Goal: Transaction & Acquisition: Purchase product/service

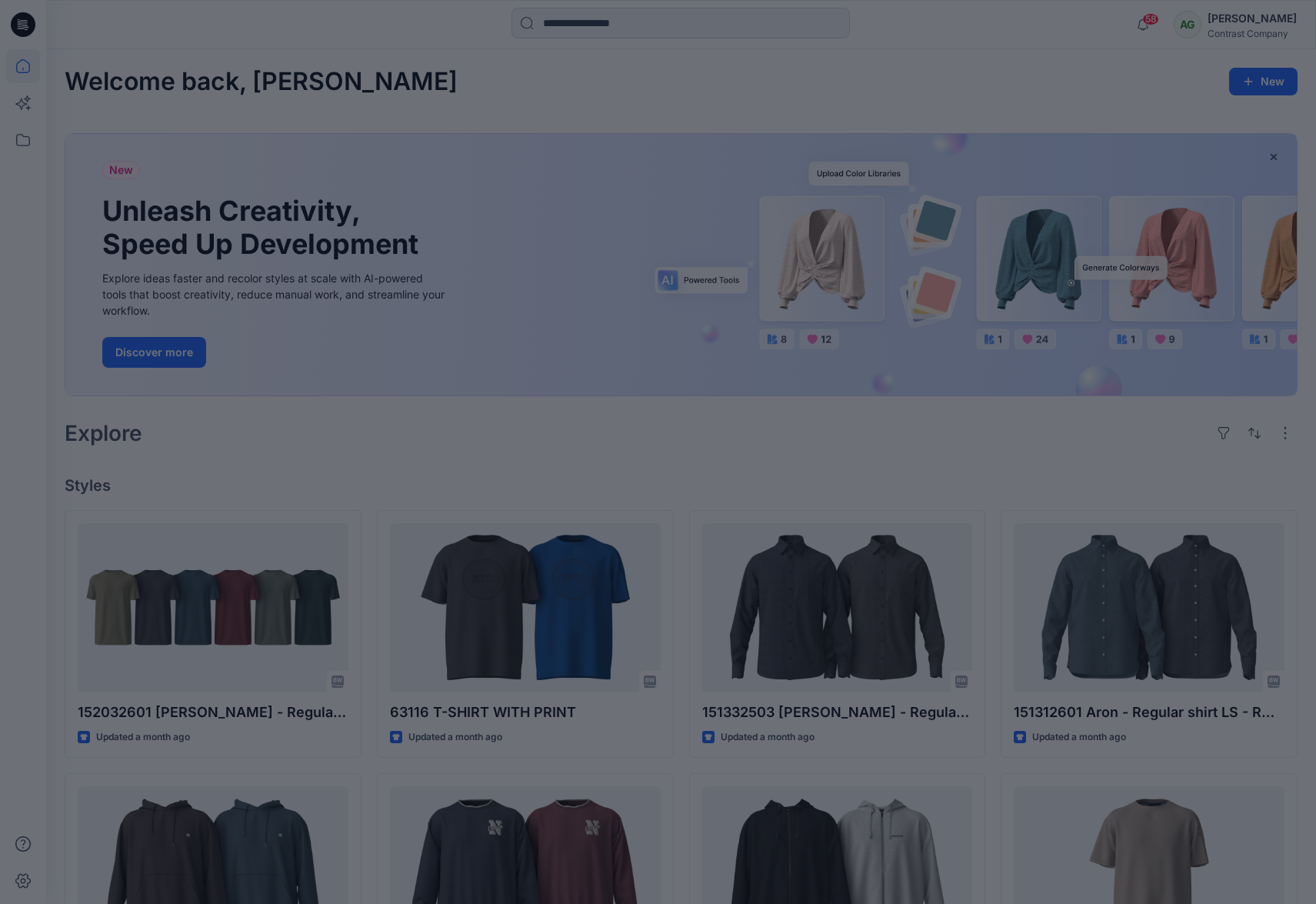
click at [564, 24] on div at bounding box center [658, 452] width 1316 height 904
click at [563, 26] on div at bounding box center [658, 452] width 1316 height 904
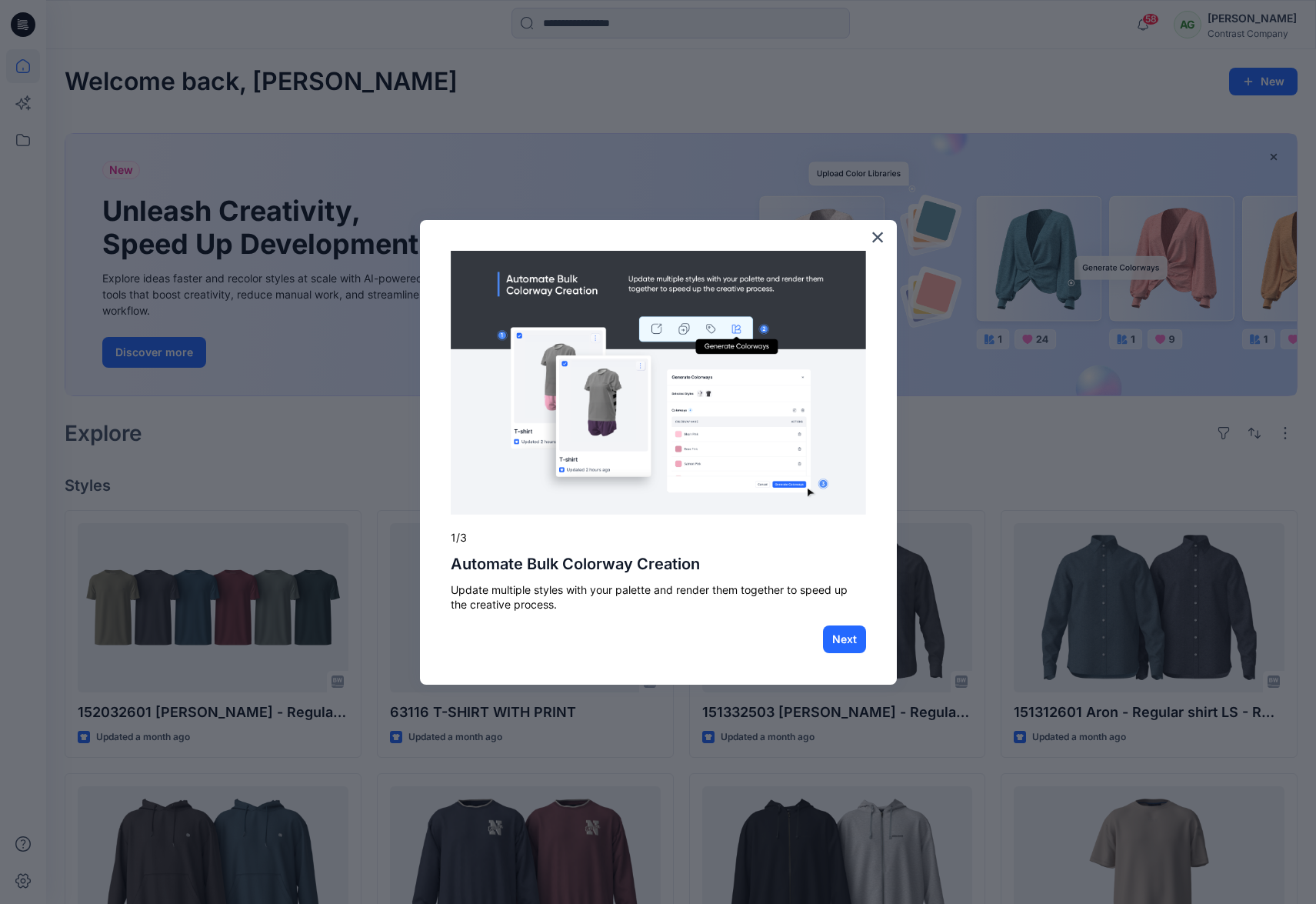
click at [621, 33] on div at bounding box center [658, 452] width 1316 height 904
click at [850, 642] on button "Next" at bounding box center [844, 639] width 43 height 28
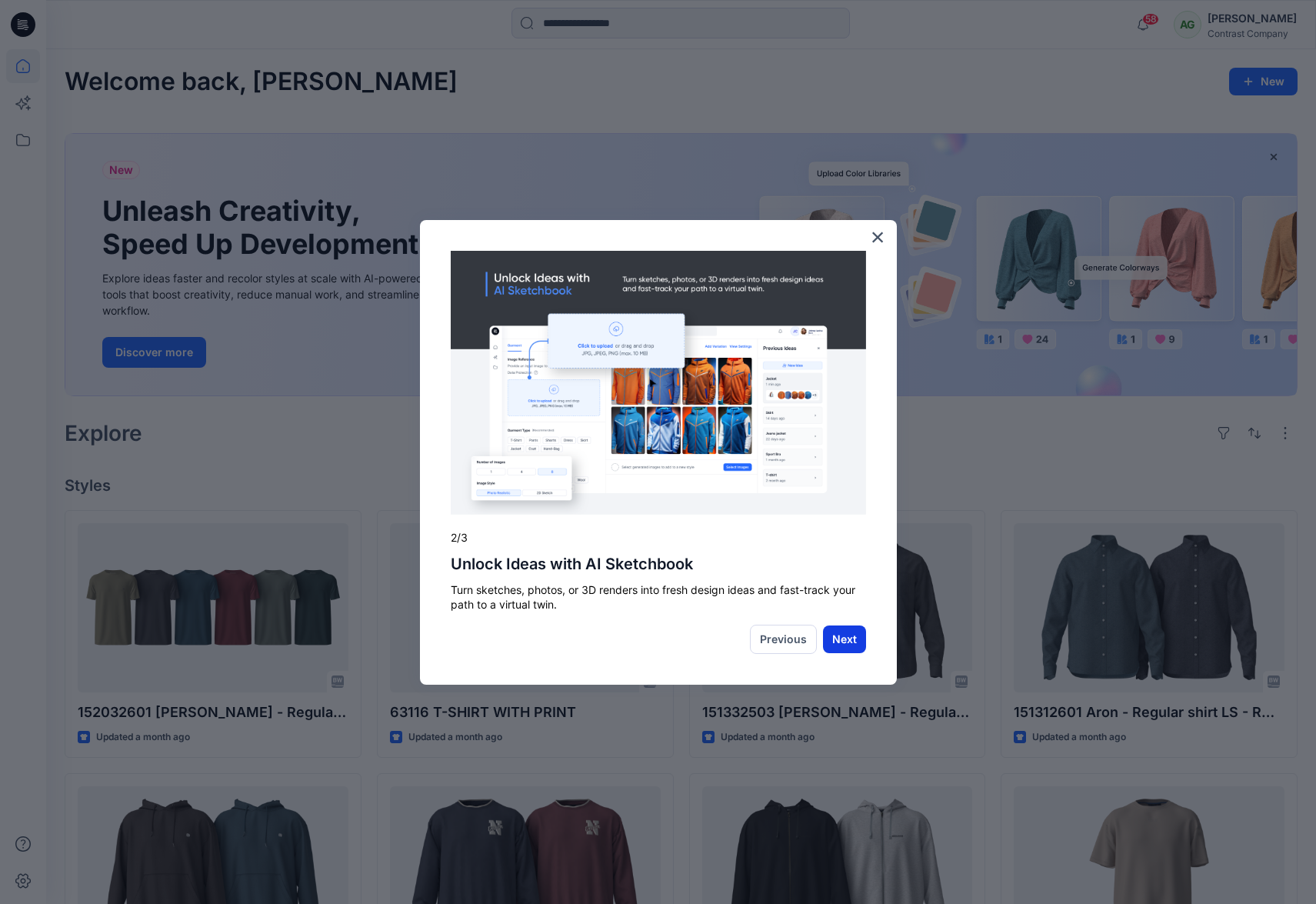
click at [848, 640] on button "Next" at bounding box center [844, 639] width 43 height 28
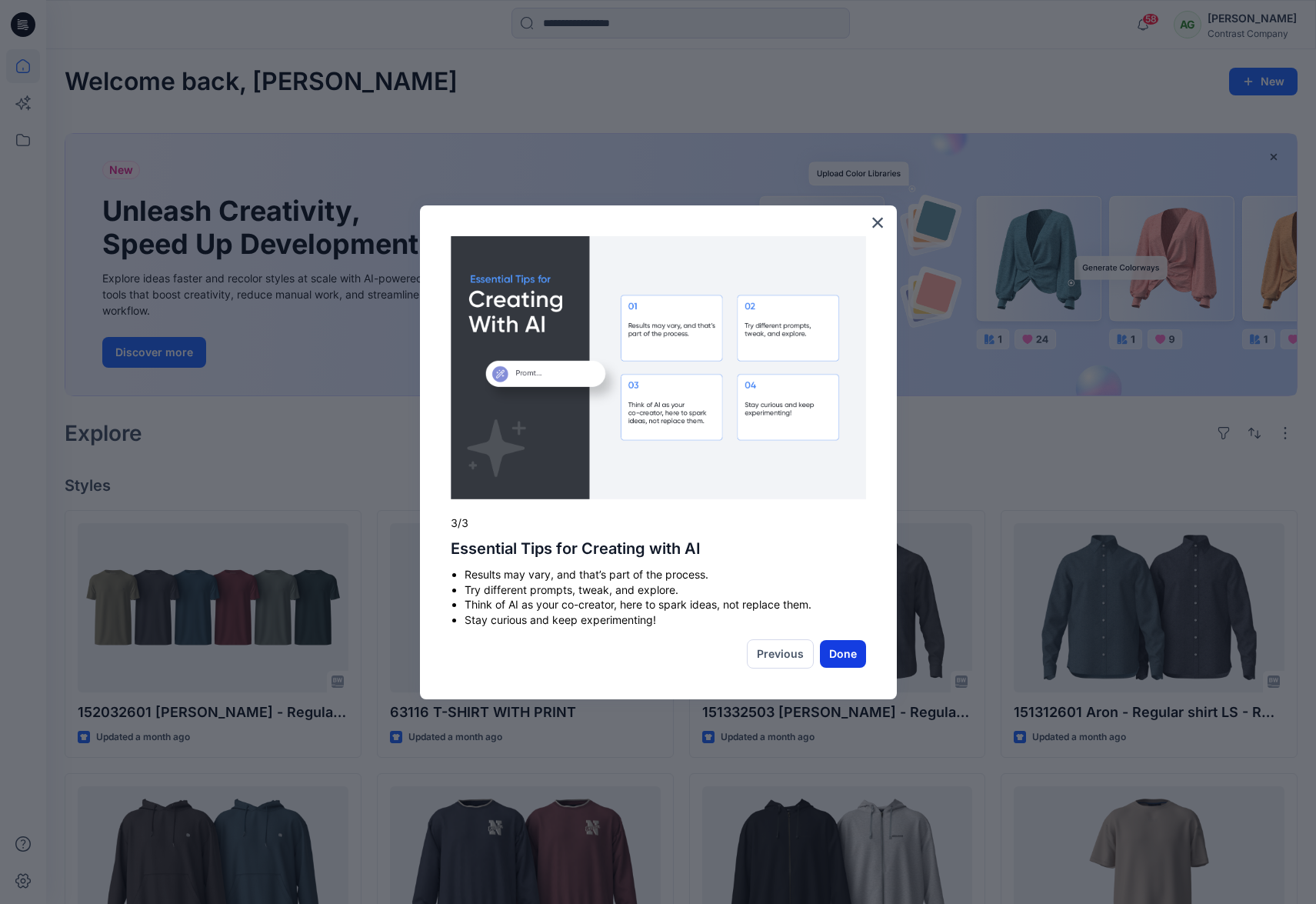
click at [845, 649] on button "Done" at bounding box center [843, 654] width 46 height 28
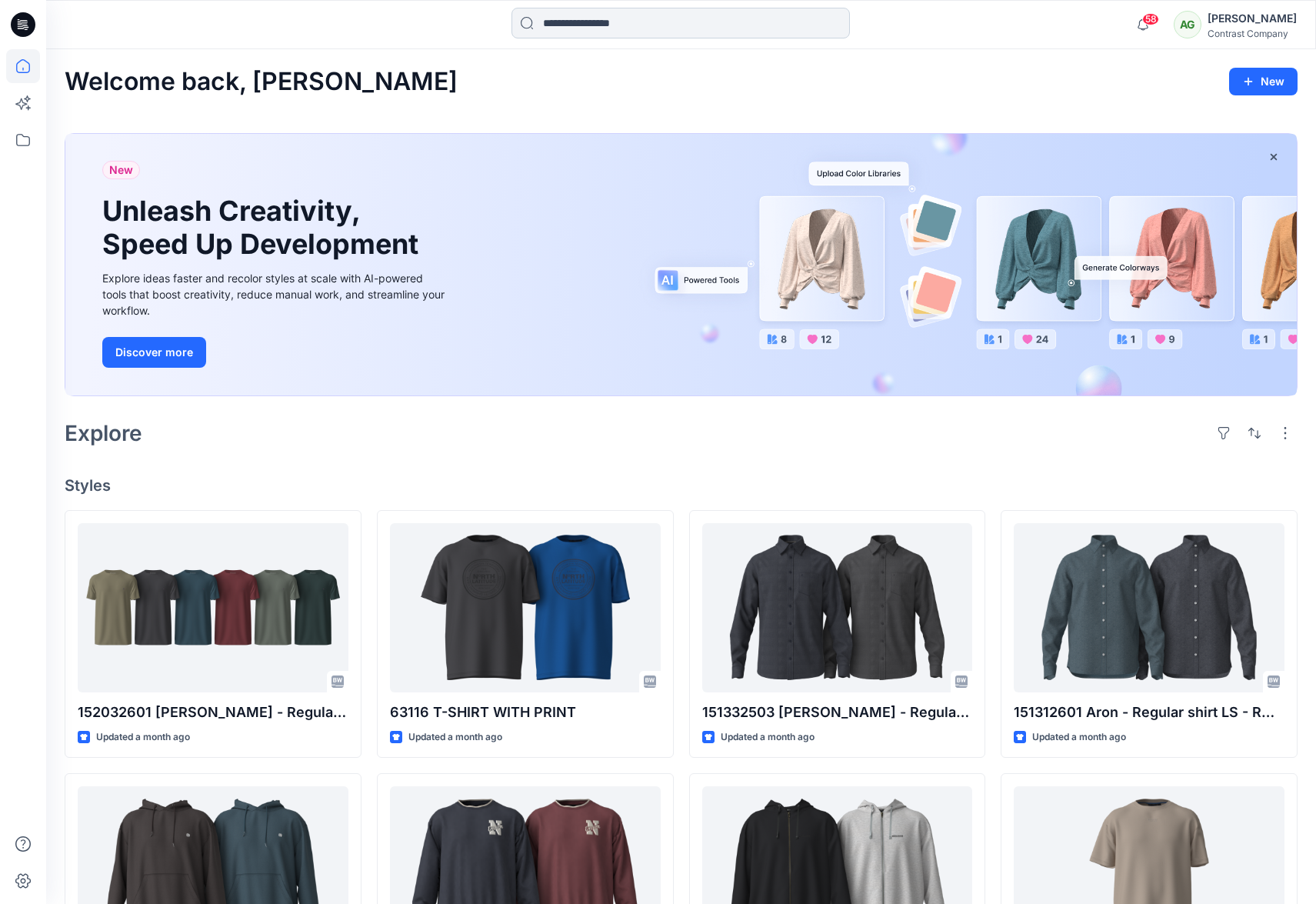
click at [562, 33] on input at bounding box center [681, 23] width 339 height 31
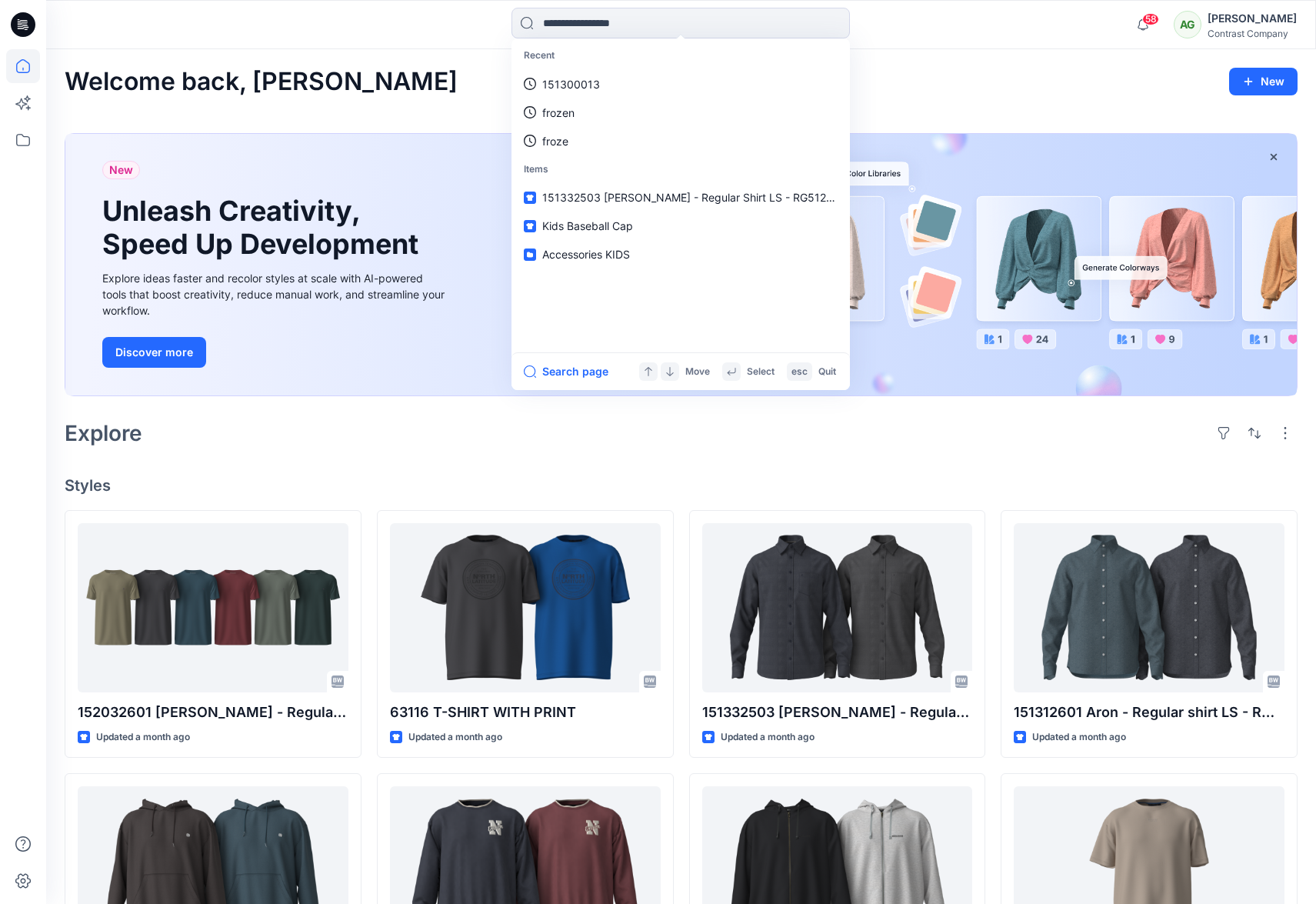
paste input "*****"
type input "*****"
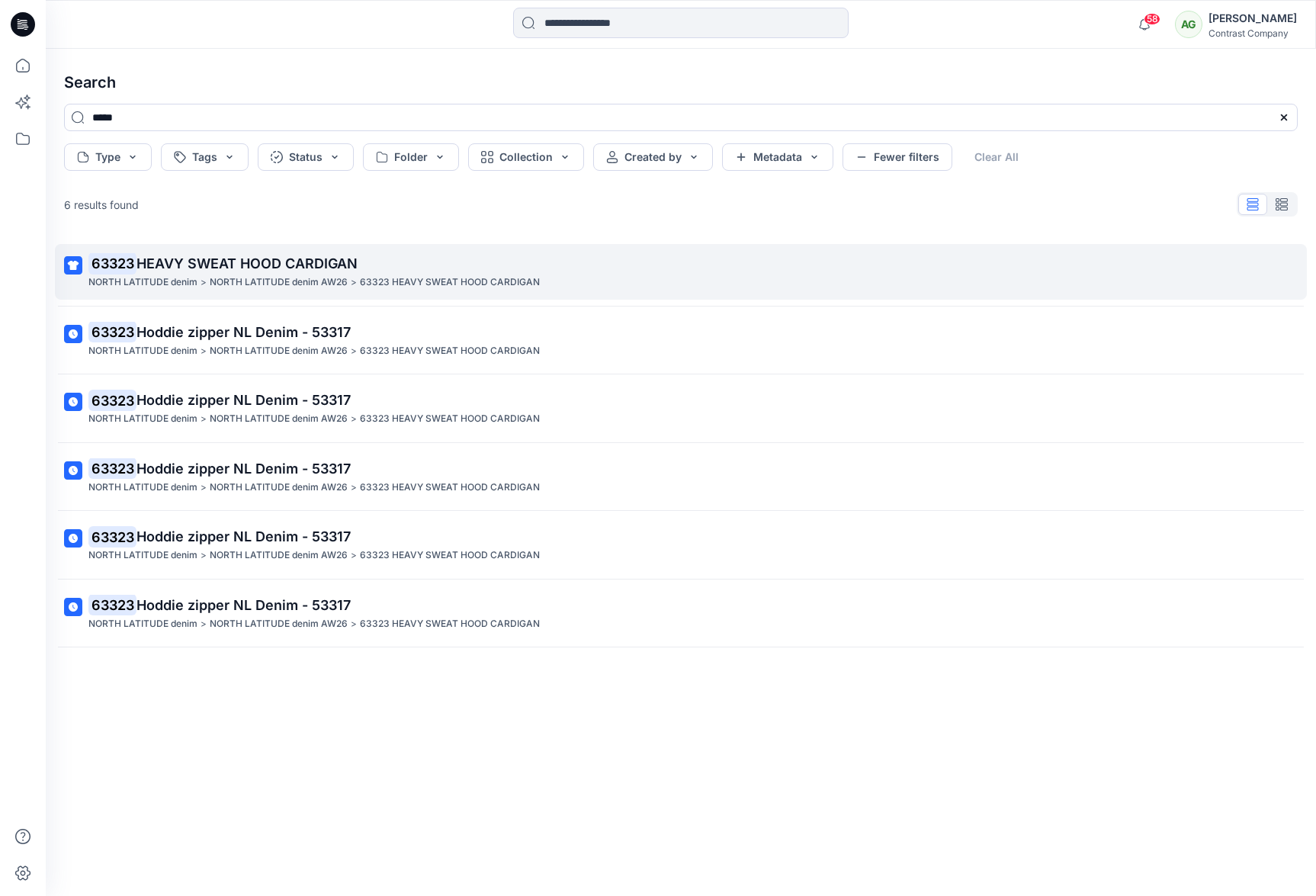
click at [194, 261] on span "HEAVY SWEAT HOOD CARDIGAN" at bounding box center [247, 263] width 221 height 16
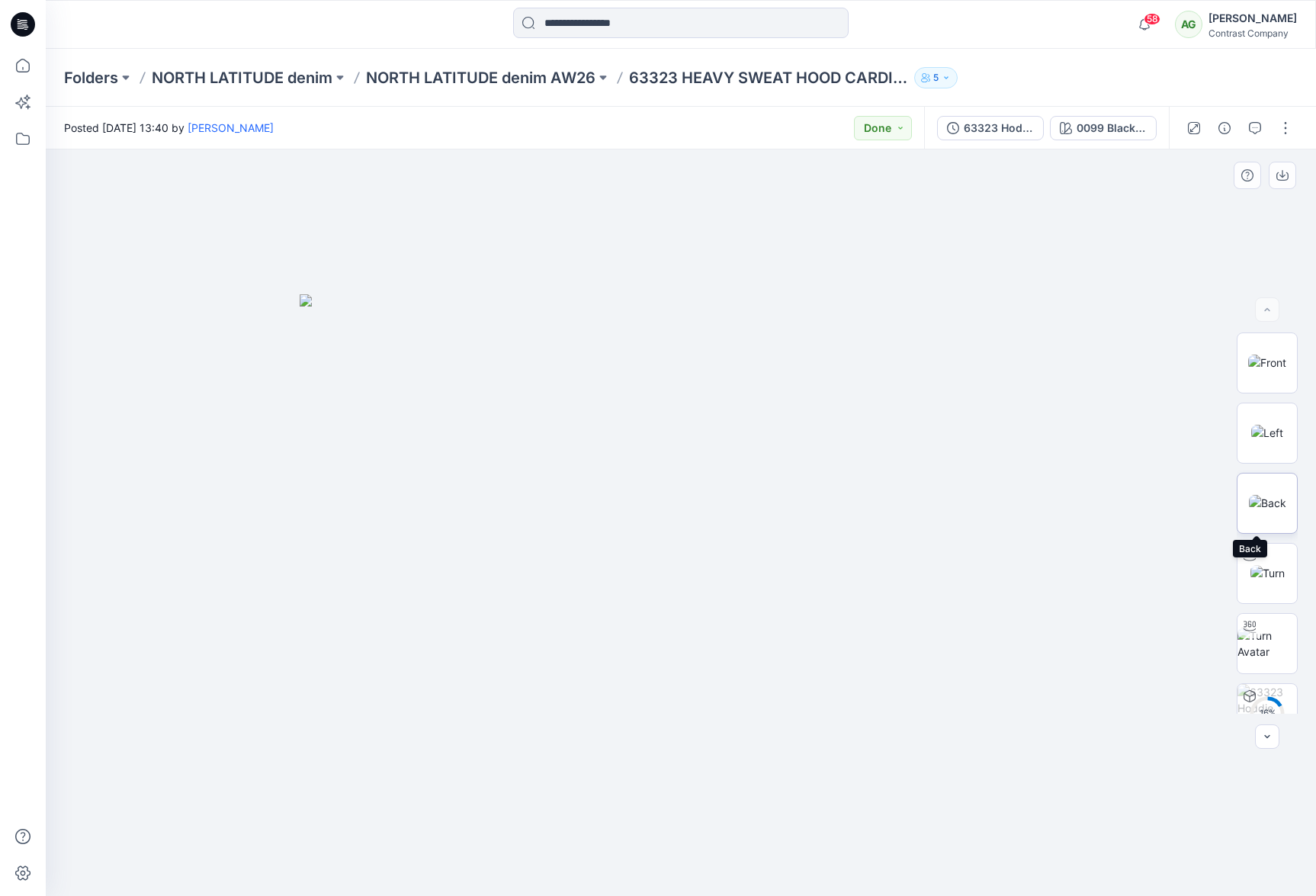
click at [1272, 510] on img at bounding box center [1267, 503] width 37 height 16
